Goal: Task Accomplishment & Management: Manage account settings

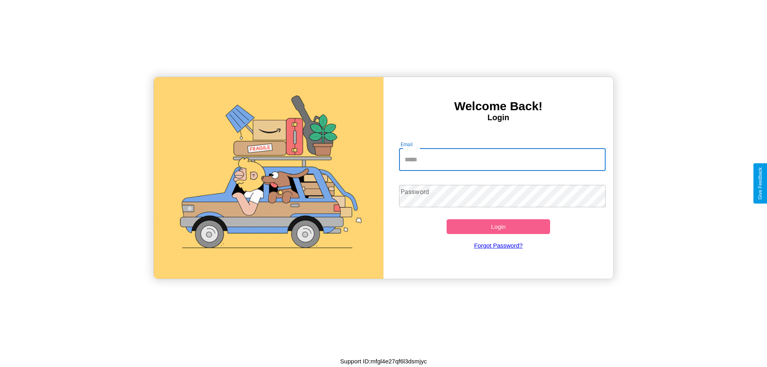
click at [502, 159] on input "Email" at bounding box center [502, 160] width 207 height 22
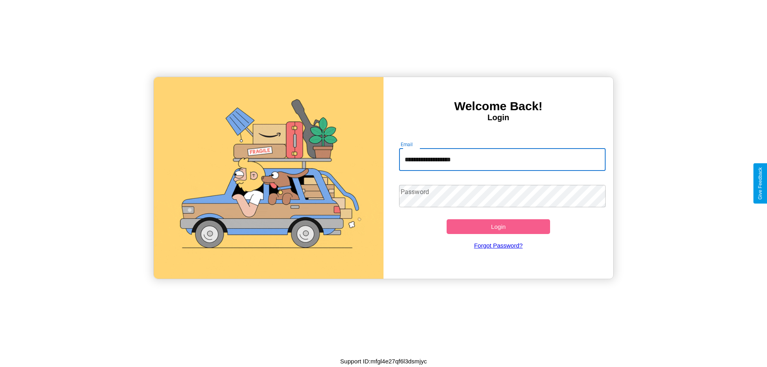
type input "**********"
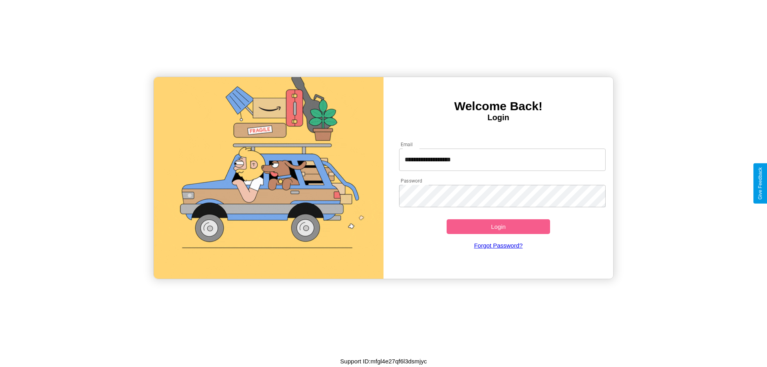
click at [498, 227] on button "Login" at bounding box center [498, 226] width 103 height 15
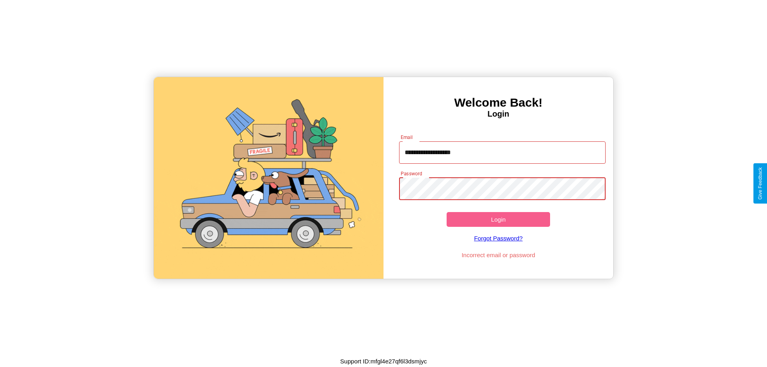
click at [498, 219] on button "Login" at bounding box center [498, 219] width 103 height 15
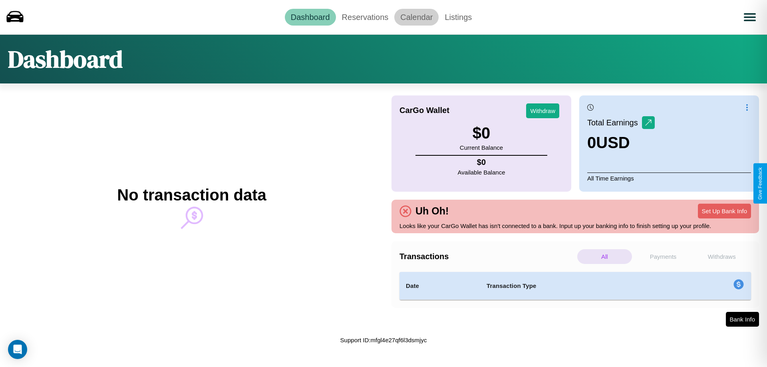
click at [416, 17] on link "Calendar" at bounding box center [416, 17] width 44 height 17
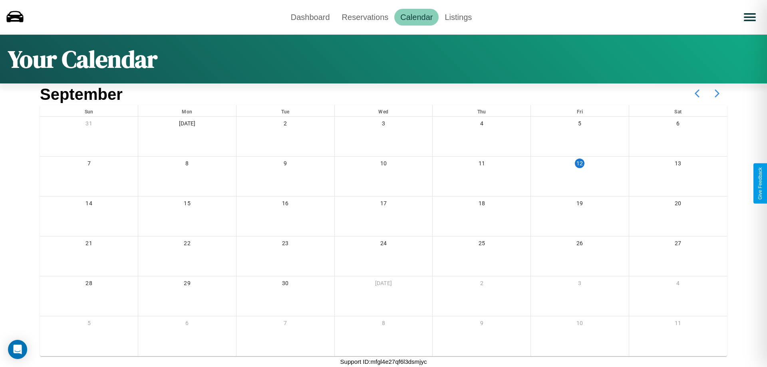
click at [717, 94] on icon at bounding box center [717, 94] width 20 height 20
click at [365, 17] on link "Reservations" at bounding box center [365, 17] width 59 height 17
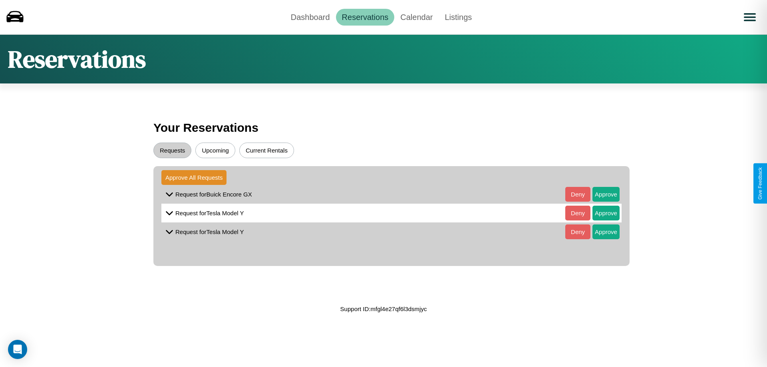
click at [172, 150] on button "Requests" at bounding box center [172, 151] width 38 height 16
click at [267, 150] on button "Current Rentals" at bounding box center [266, 151] width 55 height 16
